Goal: Navigation & Orientation: Find specific page/section

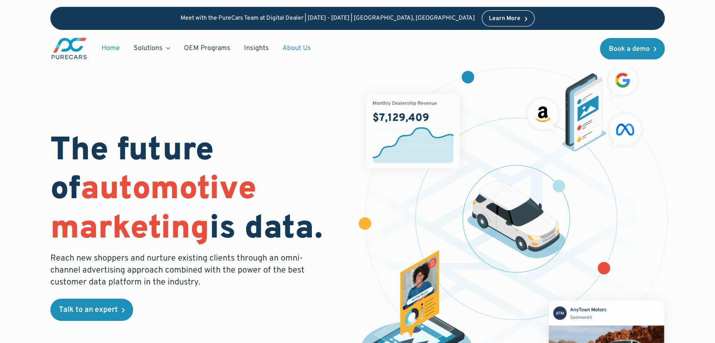
click at [297, 49] on link "About Us" at bounding box center [297, 48] width 42 height 16
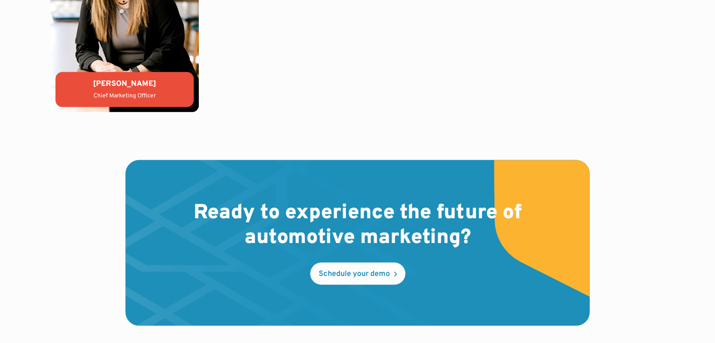
scroll to position [2481, 0]
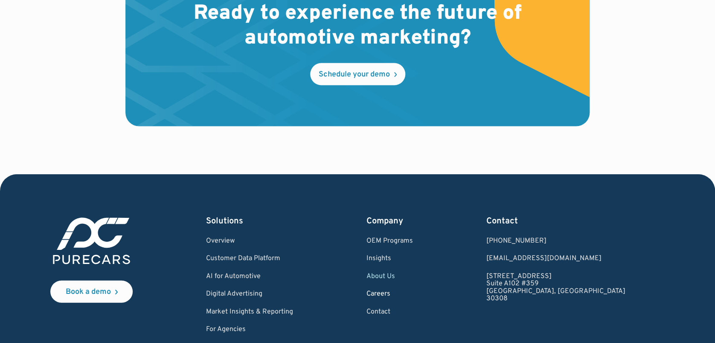
click at [413, 295] on link "Careers" at bounding box center [390, 294] width 47 height 8
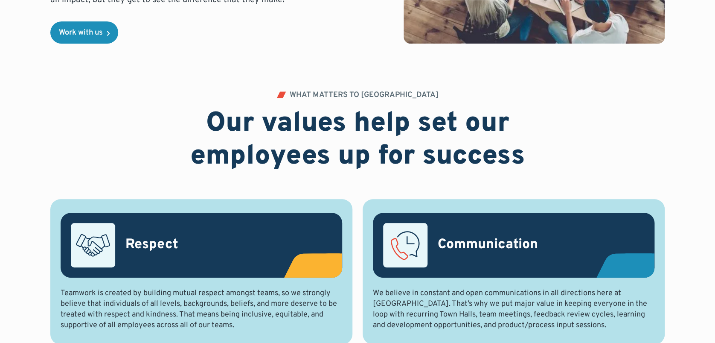
scroll to position [333, 0]
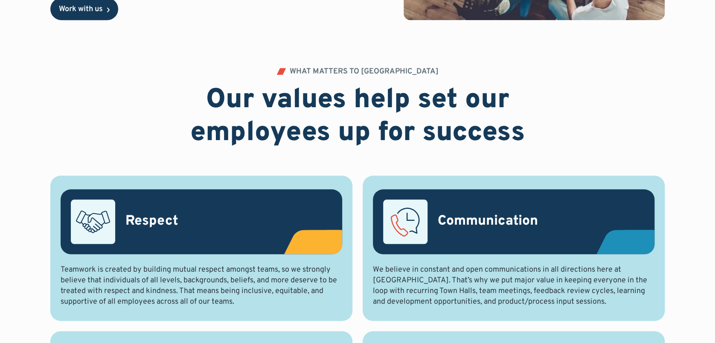
click at [61, 7] on div "Work with us" at bounding box center [81, 10] width 44 height 8
